Goal: Task Accomplishment & Management: Manage account settings

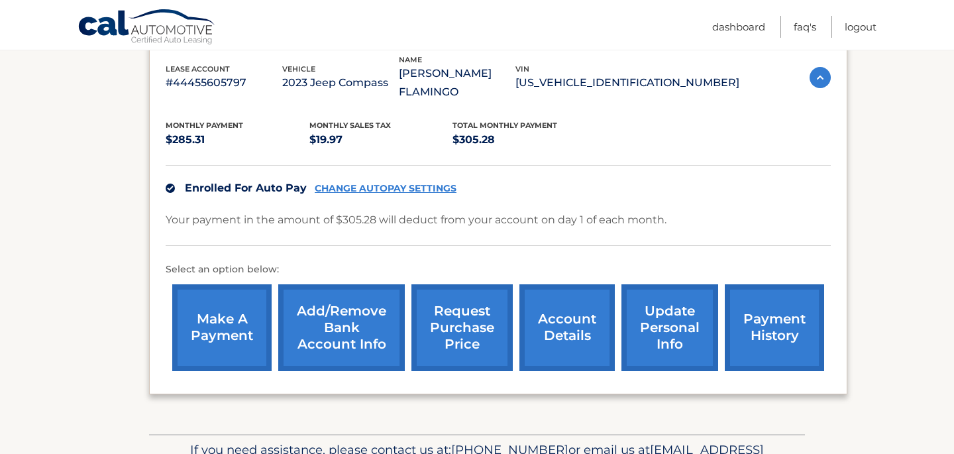
scroll to position [283, 0]
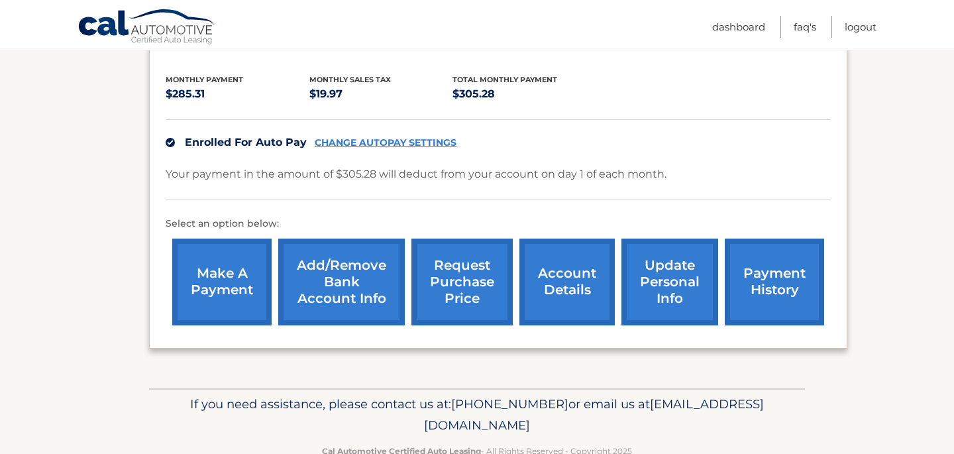
click at [364, 275] on link "Add/Remove bank account info" at bounding box center [341, 281] width 126 height 87
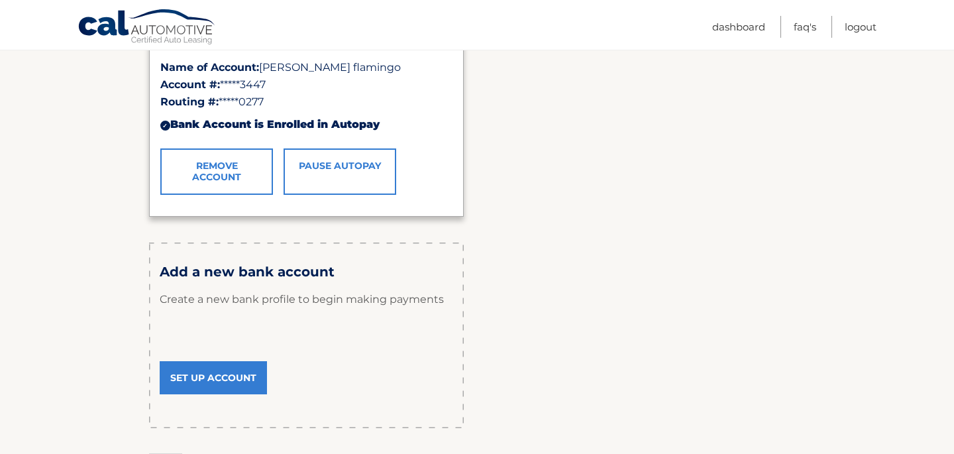
scroll to position [320, 0]
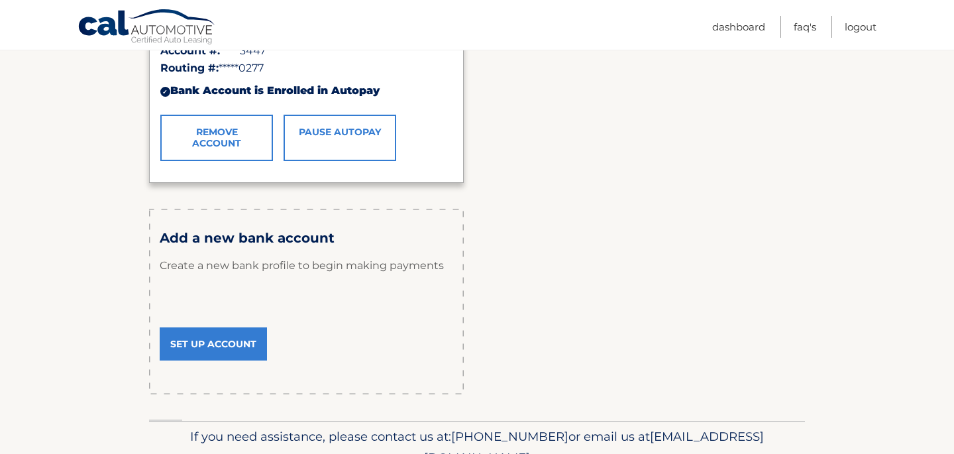
click at [221, 344] on link "Set Up Account" at bounding box center [213, 343] width 107 height 33
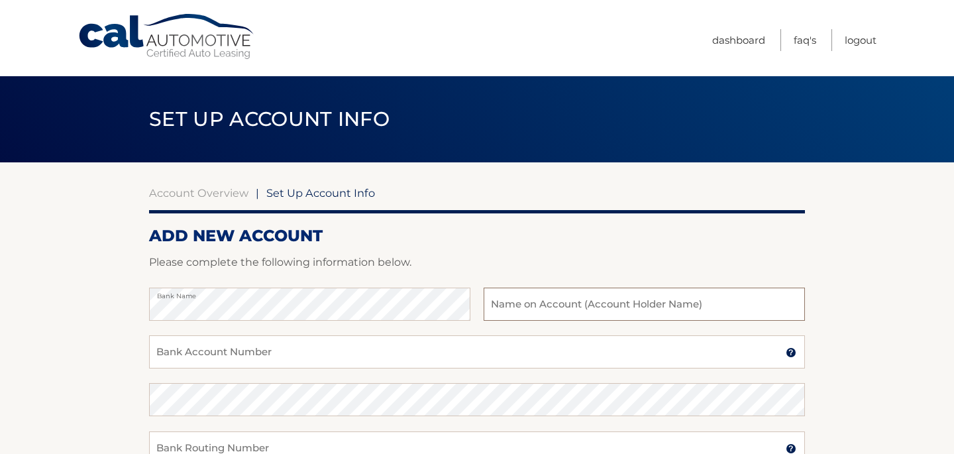
click at [516, 309] on input "text" at bounding box center [643, 303] width 321 height 33
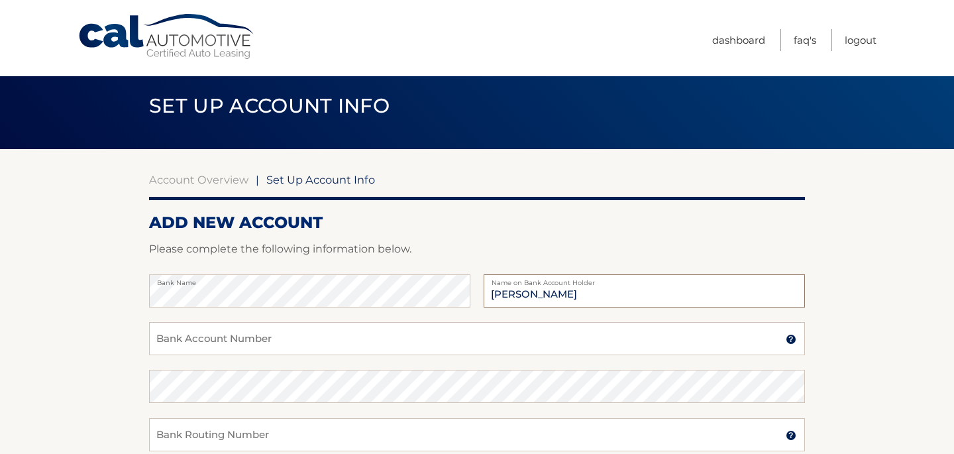
scroll to position [14, 0]
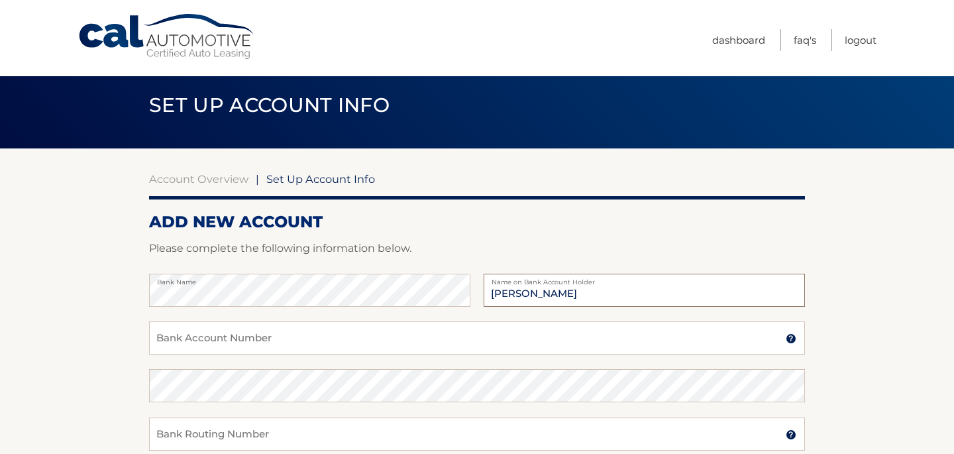
type input "Bianca Flamingo"
click at [303, 330] on input "Bank Account Number" at bounding box center [477, 337] width 656 height 33
type input "898162825445"
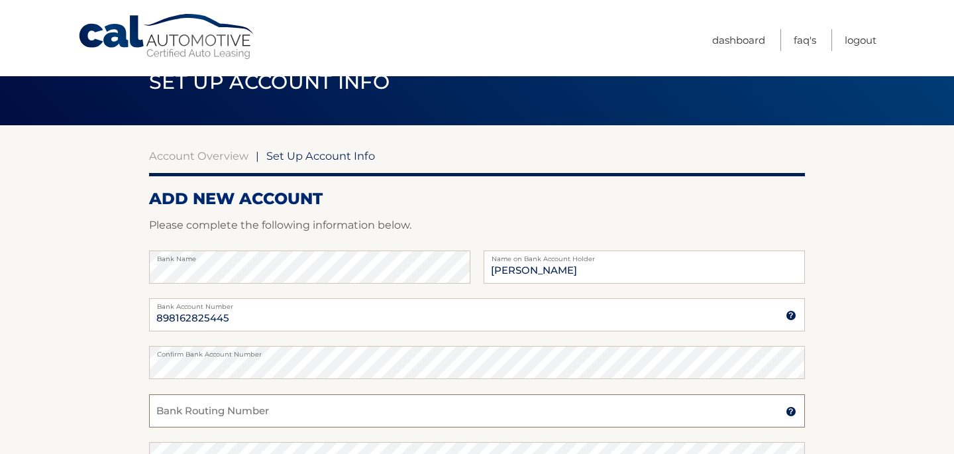
click at [268, 409] on input "Bank Routing Number" at bounding box center [477, 410] width 656 height 33
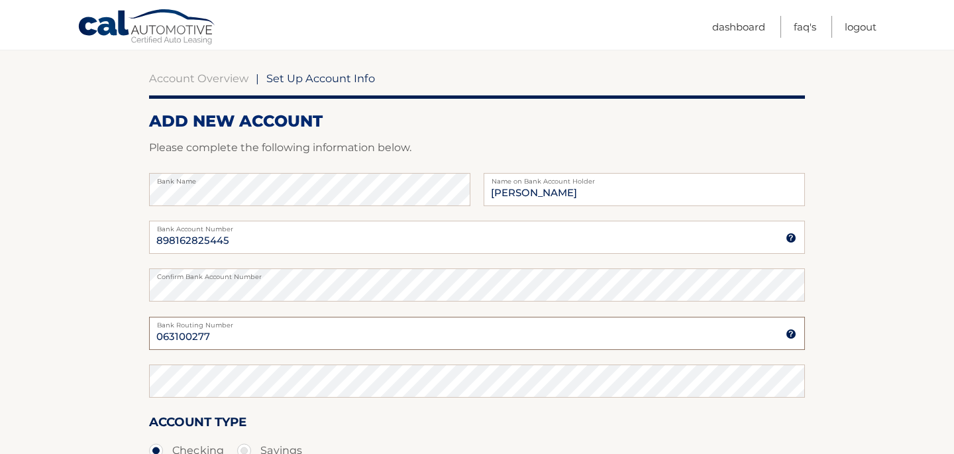
scroll to position [117, 0]
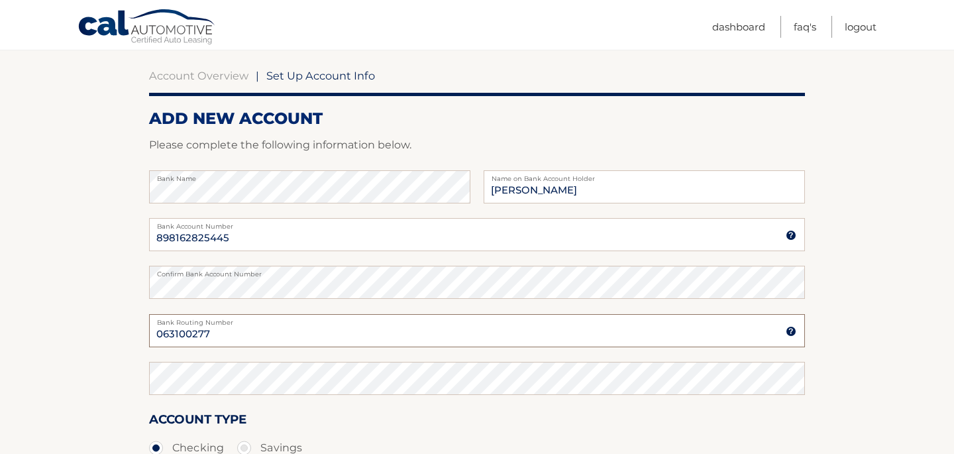
type input "063100277"
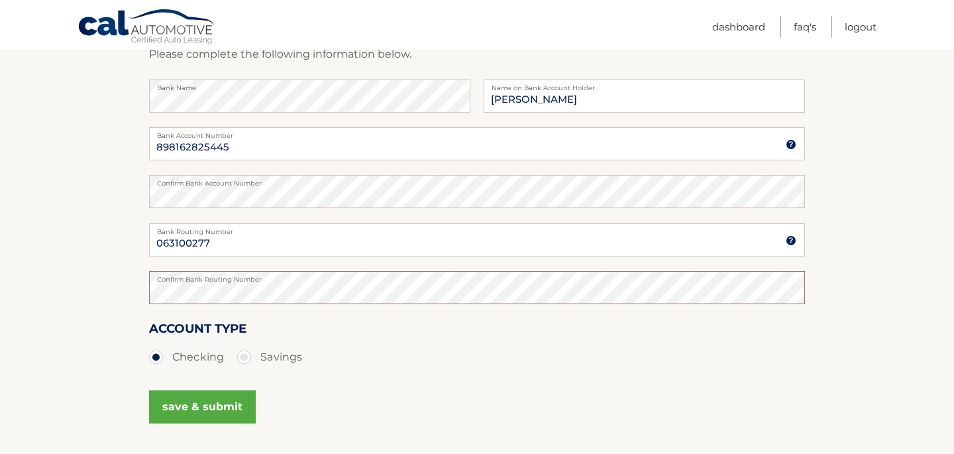
scroll to position [232, 0]
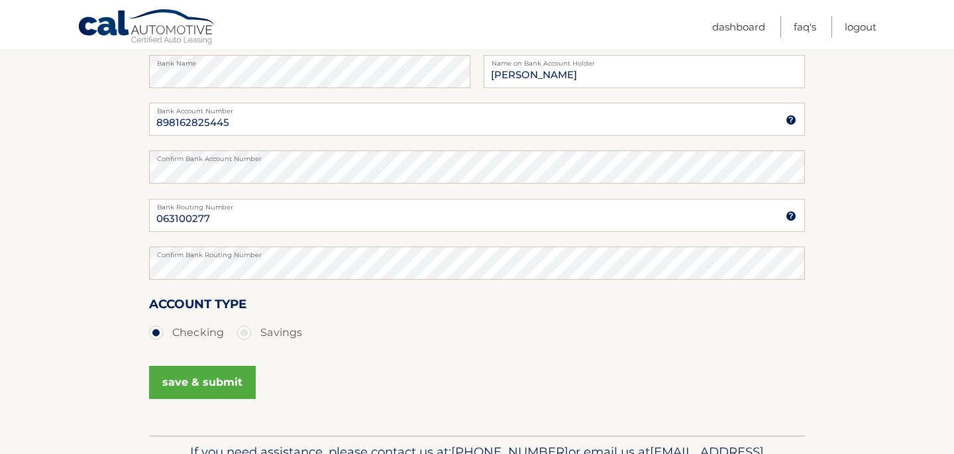
click at [196, 394] on button "save & submit" at bounding box center [202, 382] width 107 height 33
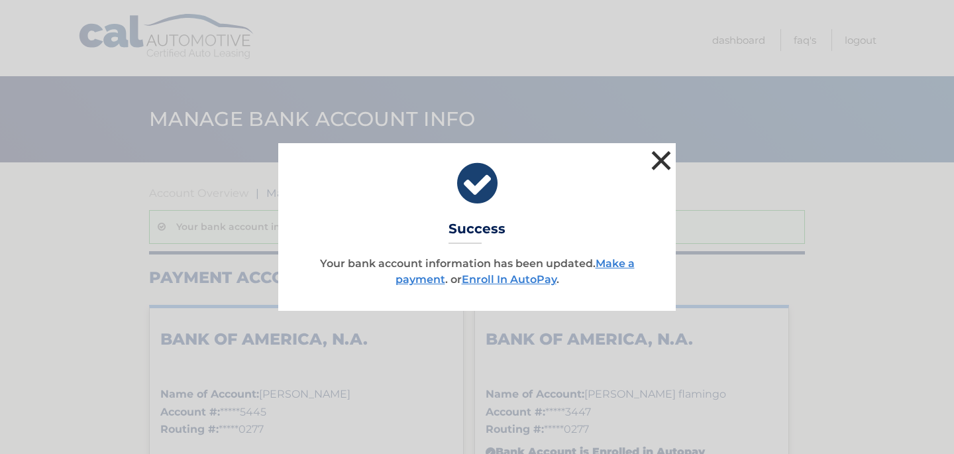
click at [659, 160] on button "×" at bounding box center [661, 160] width 26 height 26
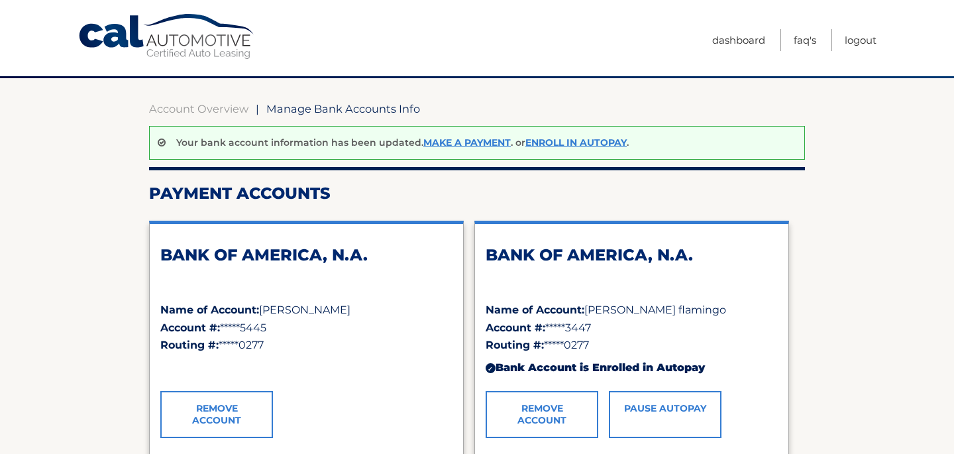
scroll to position [123, 0]
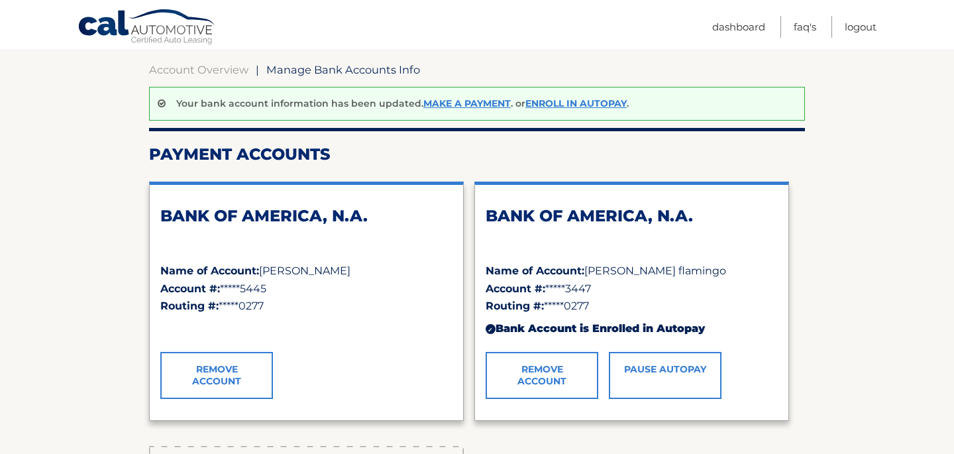
click at [550, 386] on link "Remove Account" at bounding box center [541, 375] width 113 height 46
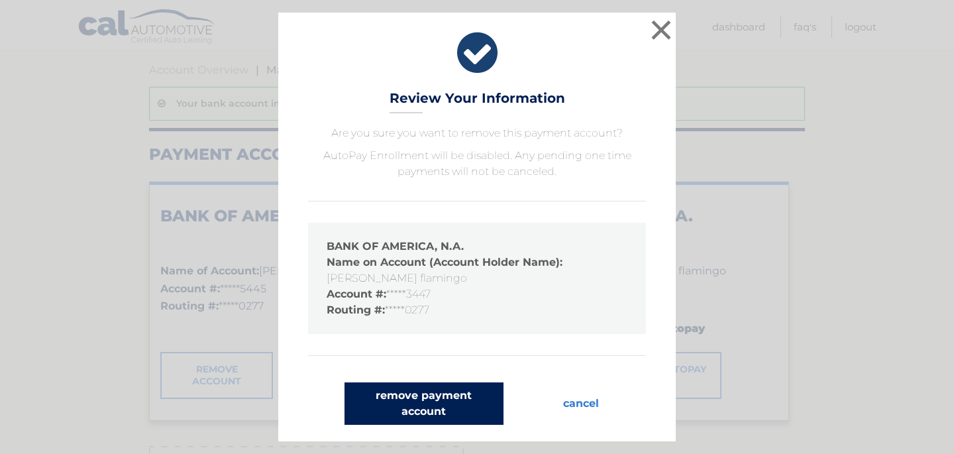
click at [456, 412] on button "remove payment account" at bounding box center [423, 403] width 159 height 42
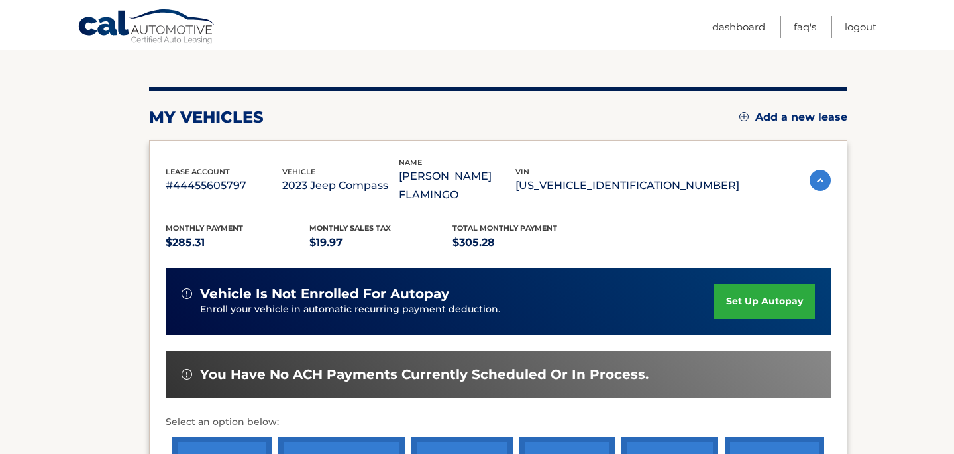
scroll to position [136, 0]
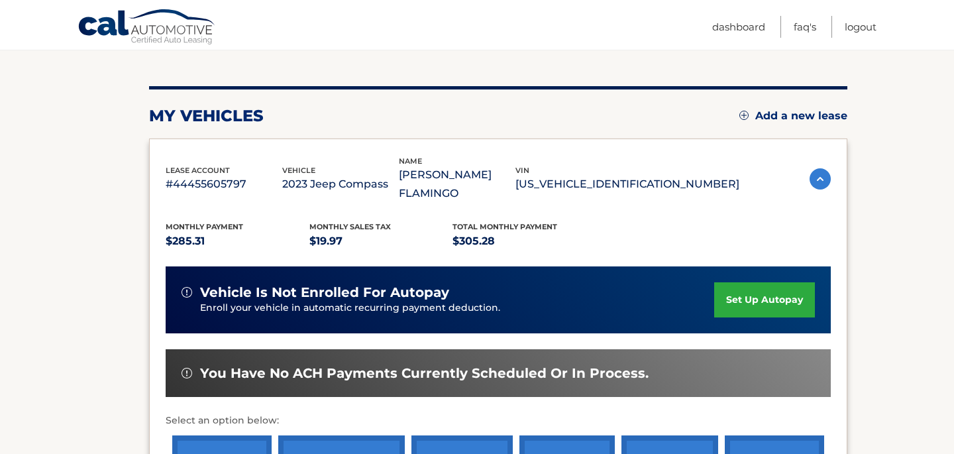
click at [750, 307] on link "set up autopay" at bounding box center [764, 299] width 101 height 35
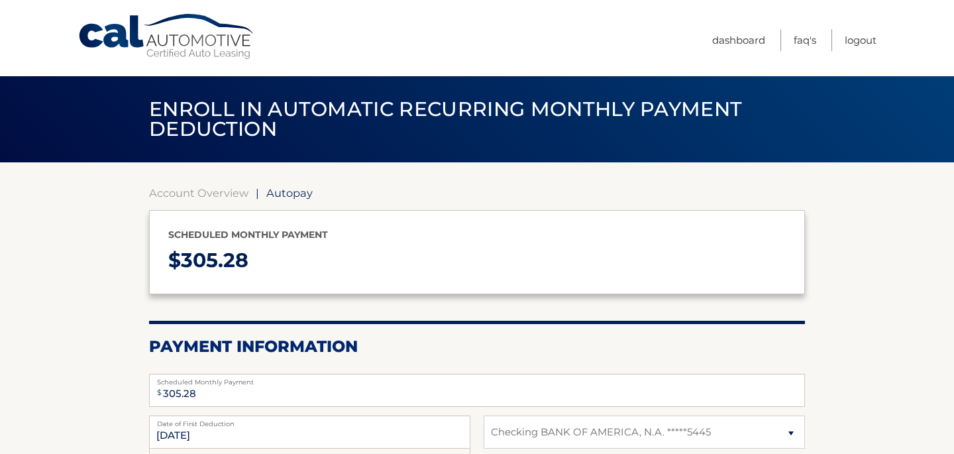
select select "NjdjMTZkYjMtYjBmMS00ZDI3LThjNWYtZGY4YjU1NWY5ZTIx"
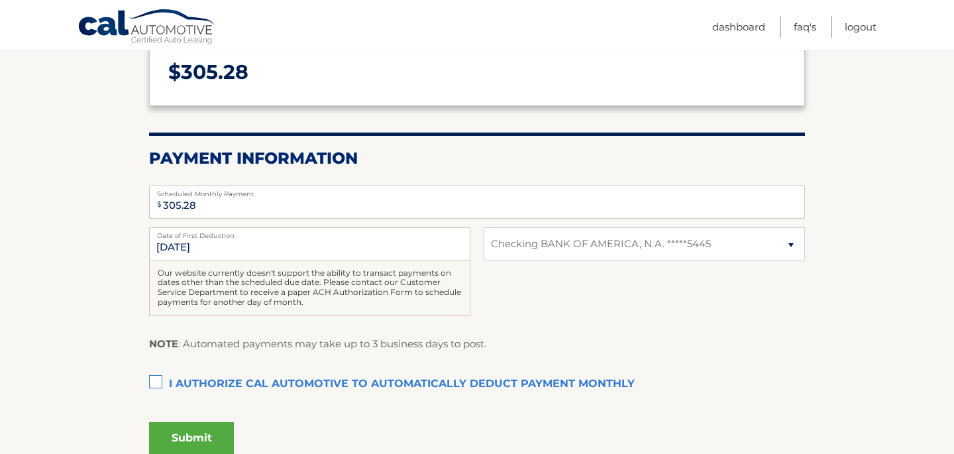
scroll to position [190, 0]
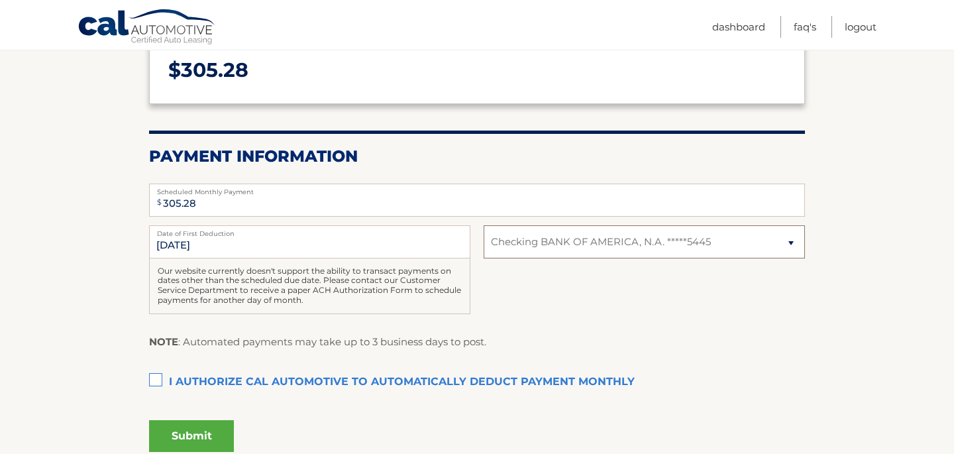
click at [568, 252] on select "Select Bank Account Checking BANK OF AMERICA, N.A. *****5445" at bounding box center [643, 241] width 321 height 33
click at [157, 380] on label "I authorize cal automotive to automatically deduct payment monthly This checkbo…" at bounding box center [477, 382] width 656 height 26
click at [0, 0] on input "I authorize cal automotive to automatically deduct payment monthly This checkbo…" at bounding box center [0, 0] width 0 height 0
click at [203, 435] on button "Submit" at bounding box center [191, 436] width 85 height 32
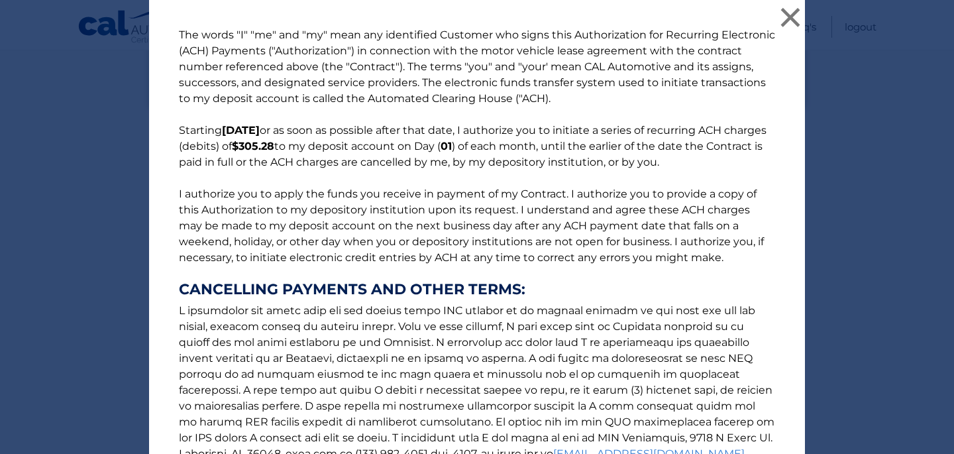
scroll to position [172, 0]
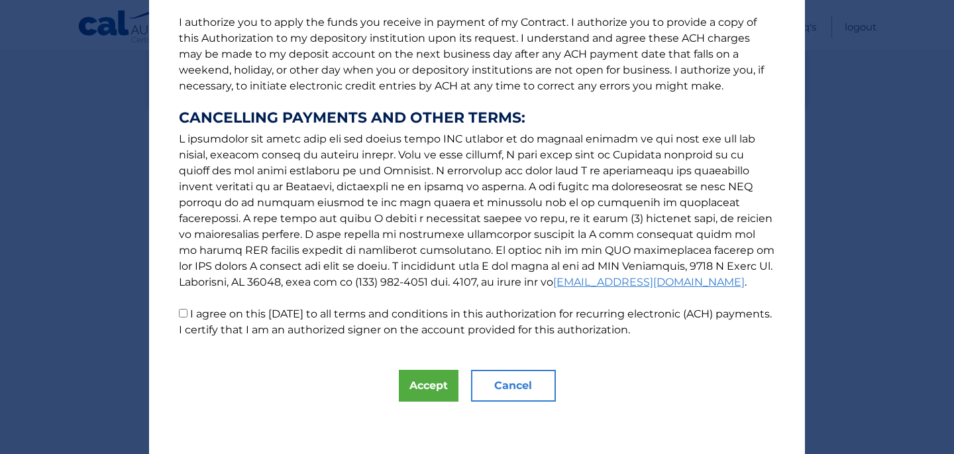
click at [181, 311] on input "I agree on this 08/27/2025 to all terms and conditions in this authorization fo…" at bounding box center [183, 313] width 9 height 9
checkbox input "true"
click at [422, 387] on button "Accept" at bounding box center [429, 386] width 60 height 32
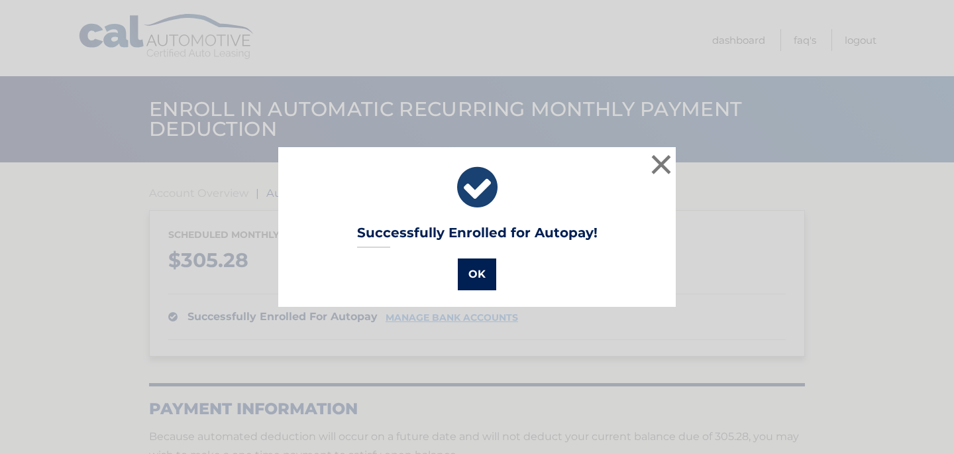
click at [472, 275] on button "OK" at bounding box center [477, 274] width 38 height 32
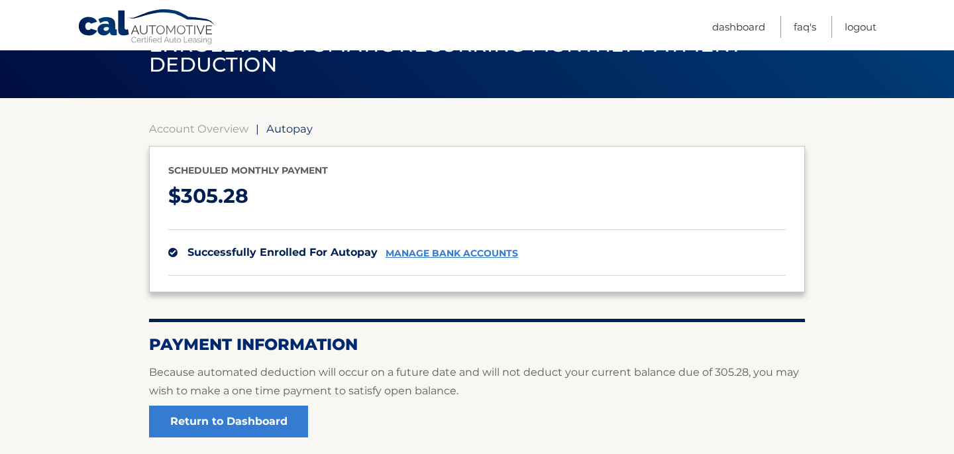
scroll to position [62, 0]
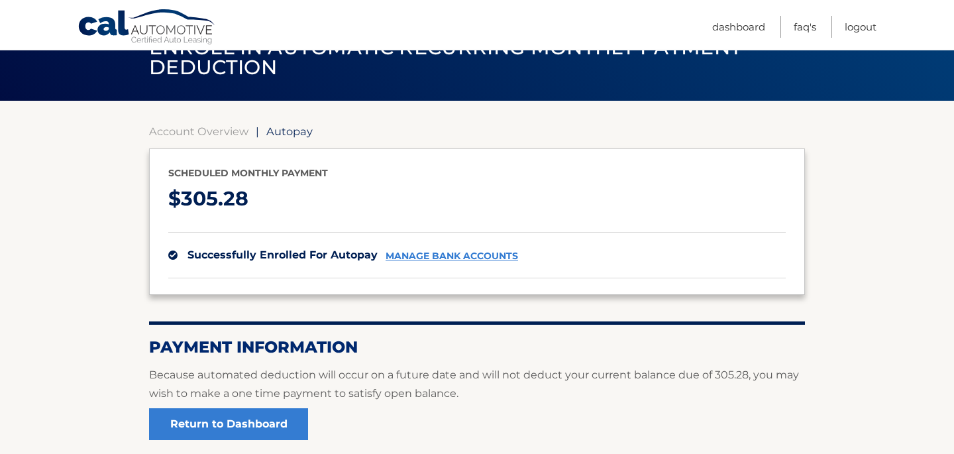
click at [476, 256] on link "manage bank accounts" at bounding box center [451, 255] width 132 height 11
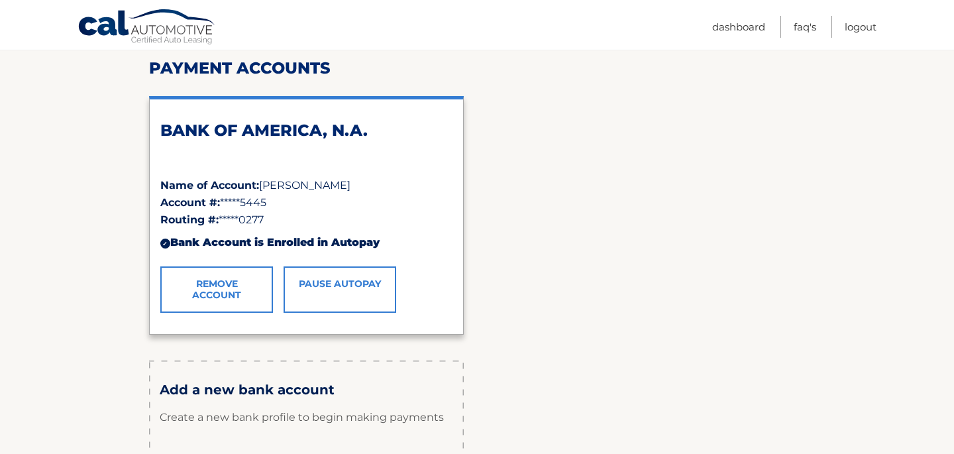
scroll to position [168, 0]
